Goal: Task Accomplishment & Management: Use online tool/utility

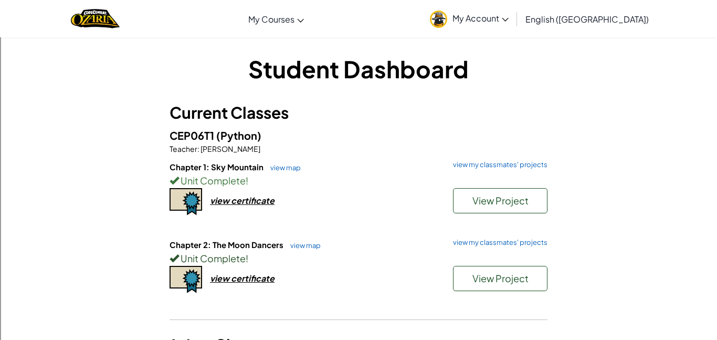
click at [505, 250] on div "Unit Complete !" at bounding box center [359, 257] width 378 height 15
click at [506, 233] on div "Chapter 1: Sky Mountain view map view my classmates' projects Unit Complete ! V…" at bounding box center [359, 200] width 378 height 78
click at [506, 236] on div "Chapter 1: Sky Mountain view map view my classmates' projects Unit Complete ! V…" at bounding box center [359, 200] width 378 height 78
click at [520, 245] on link "view my classmates' projects" at bounding box center [498, 242] width 100 height 7
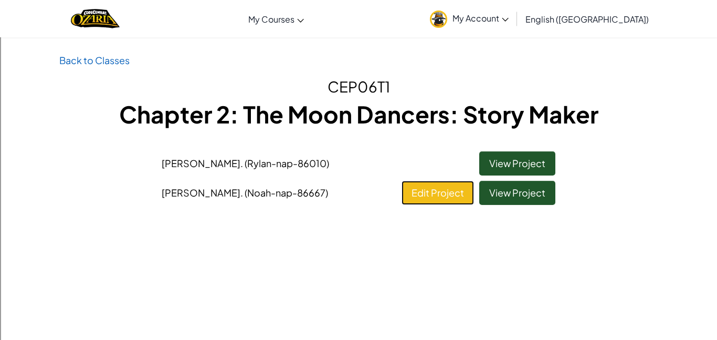
click at [457, 203] on link "Edit Project" at bounding box center [438, 193] width 72 height 24
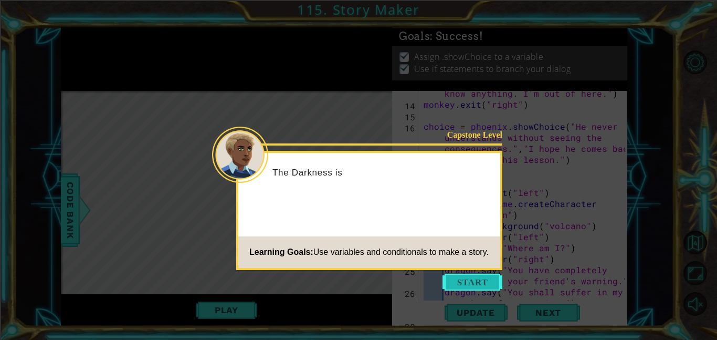
click at [484, 283] on button "Start" at bounding box center [472, 281] width 60 height 17
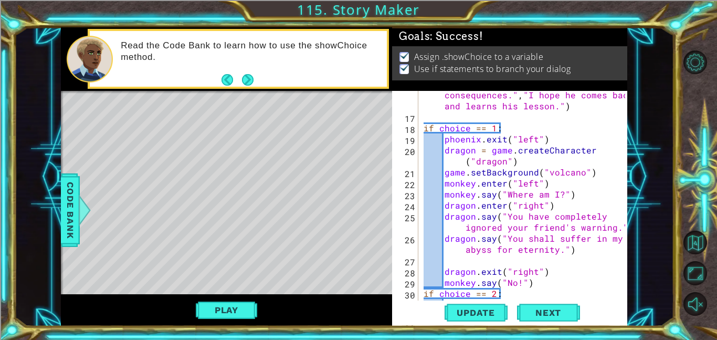
scroll to position [277, 0]
click at [519, 283] on div "choice = phoenix . showChoice ( "He never understands without seeing the conseq…" at bounding box center [525, 199] width 209 height 265
type textarea "monkey.say("No!!!")"
click at [462, 307] on span "Update" at bounding box center [475, 312] width 59 height 10
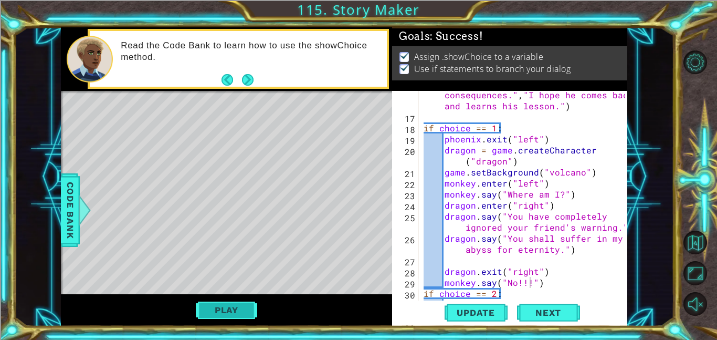
click at [236, 311] on button "Play" at bounding box center [226, 310] width 61 height 20
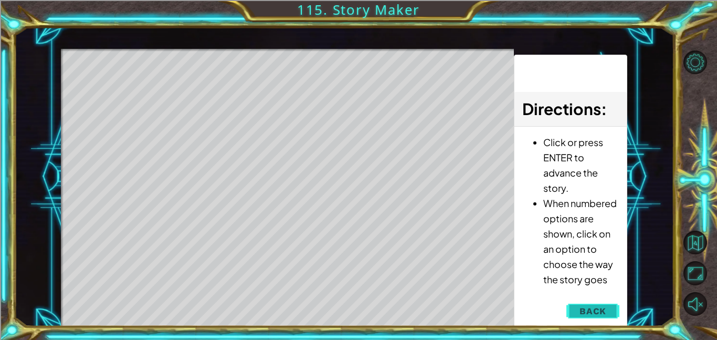
click at [593, 306] on span "Back" at bounding box center [592, 310] width 27 height 10
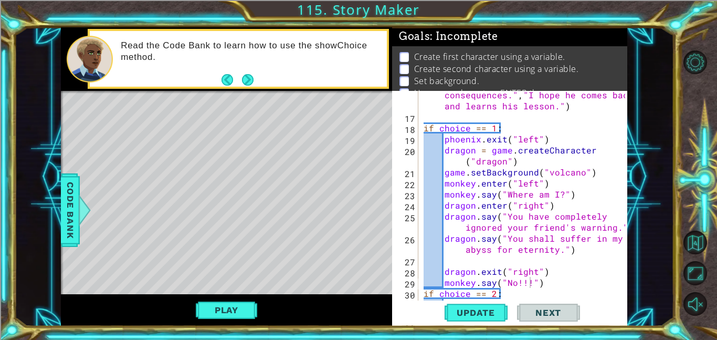
click at [563, 311] on span "Next" at bounding box center [548, 312] width 47 height 10
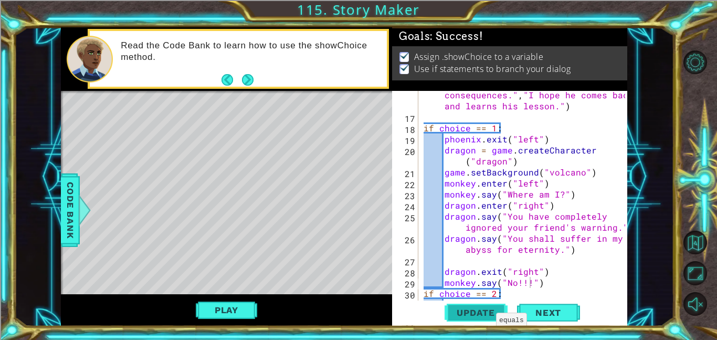
click at [475, 310] on span "Update" at bounding box center [475, 312] width 59 height 10
click at [526, 310] on span "Next" at bounding box center [548, 312] width 47 height 10
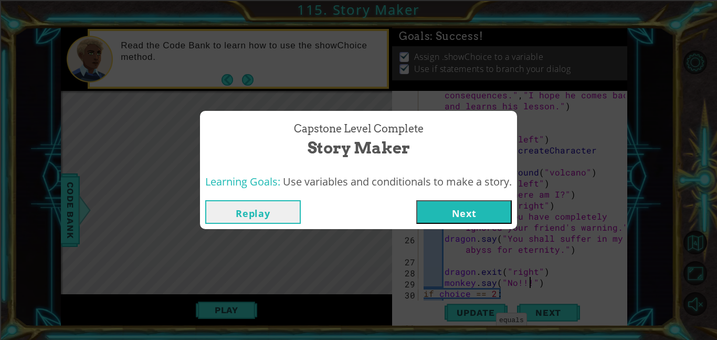
click at [482, 215] on button "Next" at bounding box center [464, 212] width 96 height 24
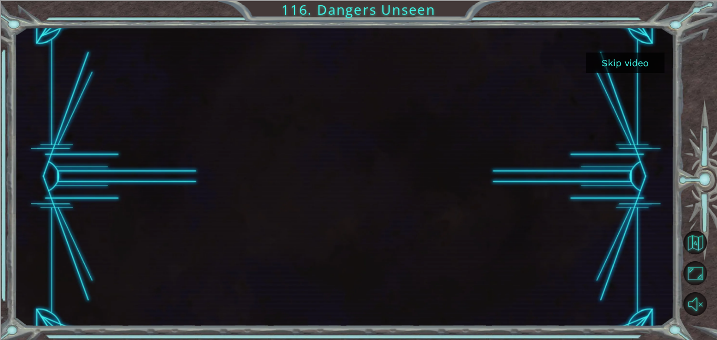
click at [622, 65] on button "Skip video" at bounding box center [625, 62] width 79 height 20
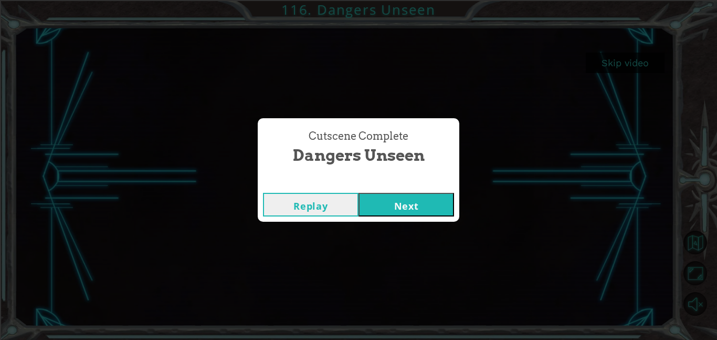
click at [399, 213] on button "Next" at bounding box center [406, 205] width 96 height 24
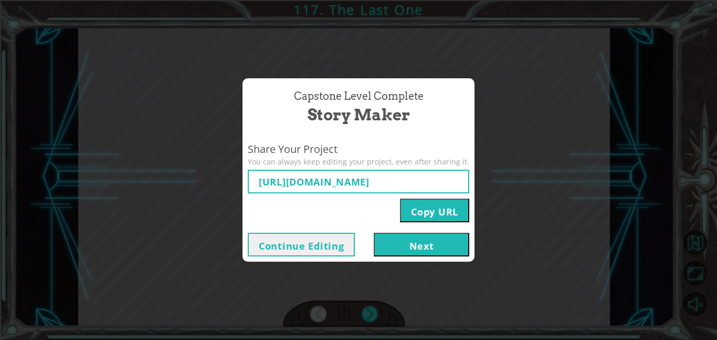
type input "[URL][DOMAIN_NAME]"
click at [438, 255] on button "Next" at bounding box center [422, 245] width 96 height 24
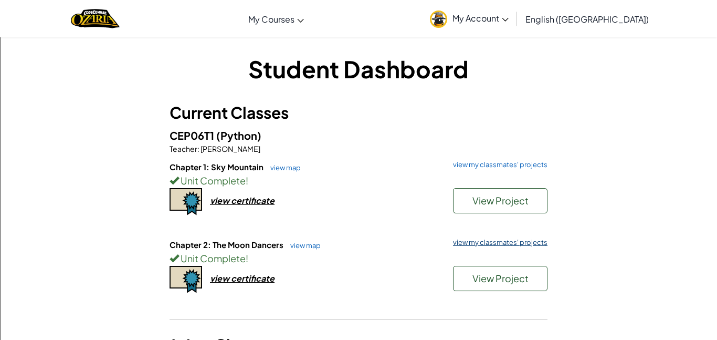
click at [495, 242] on link "view my classmates' projects" at bounding box center [498, 242] width 100 height 7
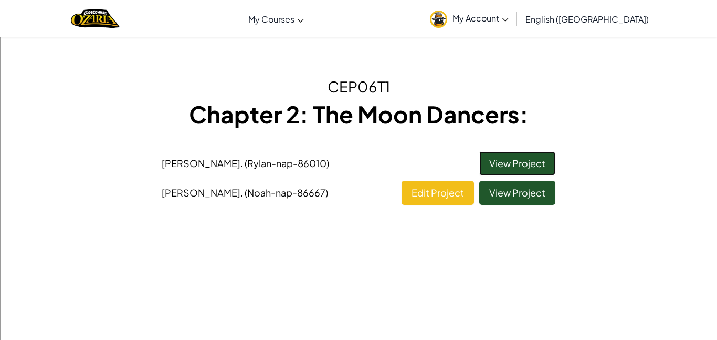
click at [488, 152] on link "View Project" at bounding box center [517, 163] width 76 height 24
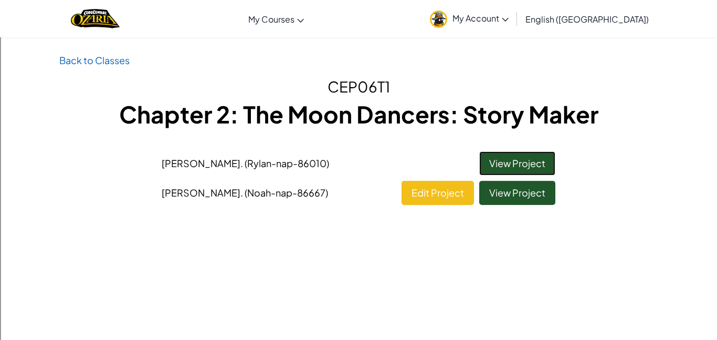
click at [488, 152] on link "View Project" at bounding box center [517, 163] width 76 height 24
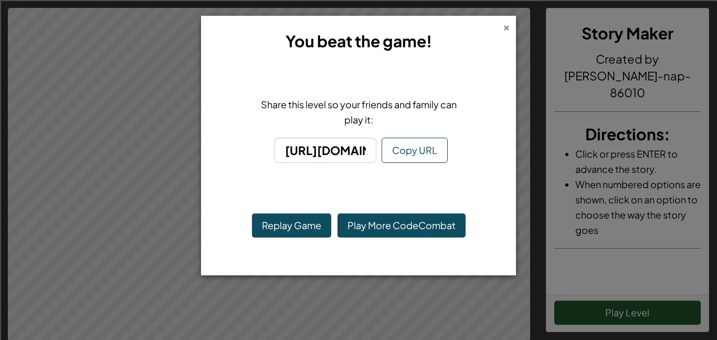
click at [508, 26] on div "×" at bounding box center [506, 25] width 7 height 11
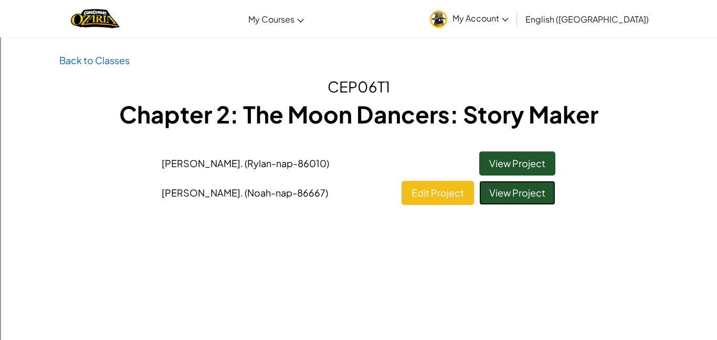
click at [550, 196] on link "View Project" at bounding box center [517, 193] width 76 height 24
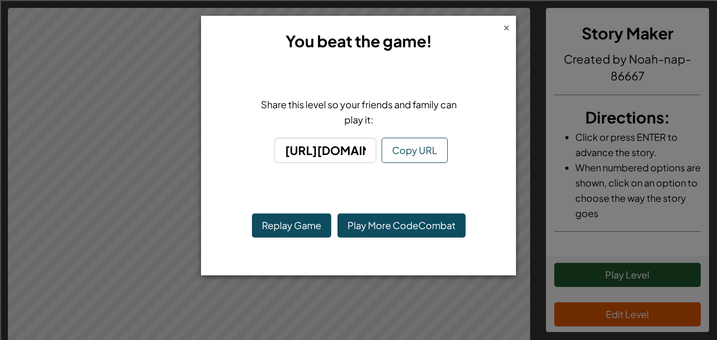
click at [505, 31] on div "×" at bounding box center [506, 25] width 7 height 11
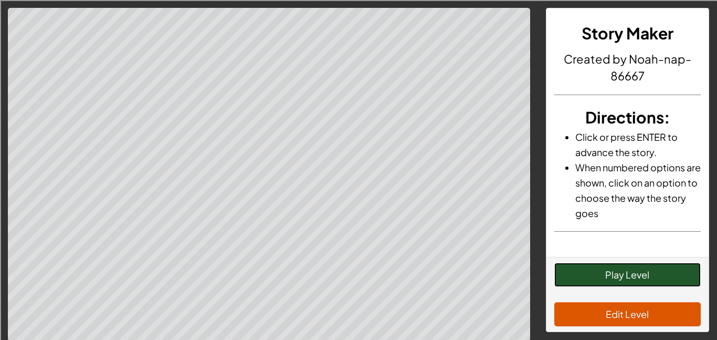
click at [562, 281] on button "Play Level" at bounding box center [627, 274] width 147 height 24
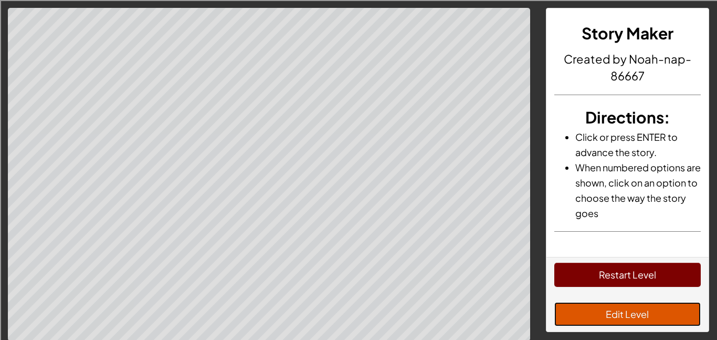
click at [669, 315] on button "Edit Level" at bounding box center [627, 314] width 147 height 24
